Goal: Submit feedback/report problem

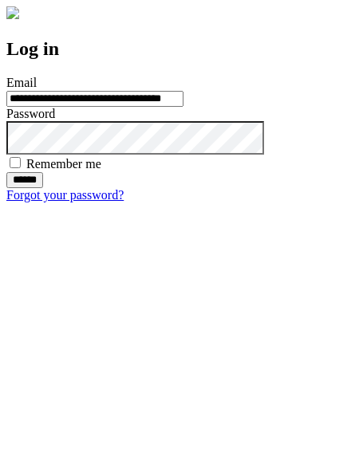
type input "**********"
click at [43, 188] on input "******" at bounding box center [24, 180] width 37 height 16
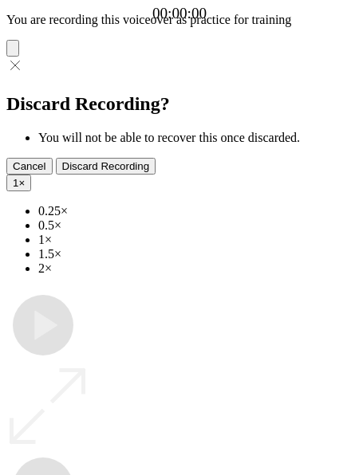
type input "**********"
